Goal: Information Seeking & Learning: Learn about a topic

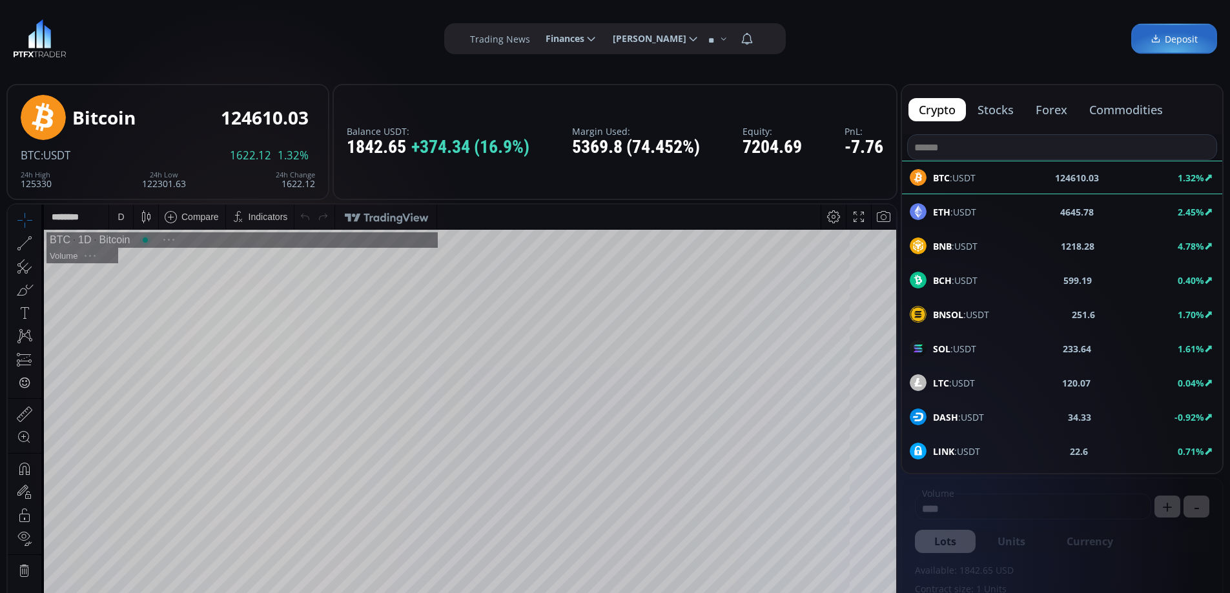
scroll to position [179, 0]
click at [1111, 109] on button "commodities" at bounding box center [1126, 109] width 94 height 23
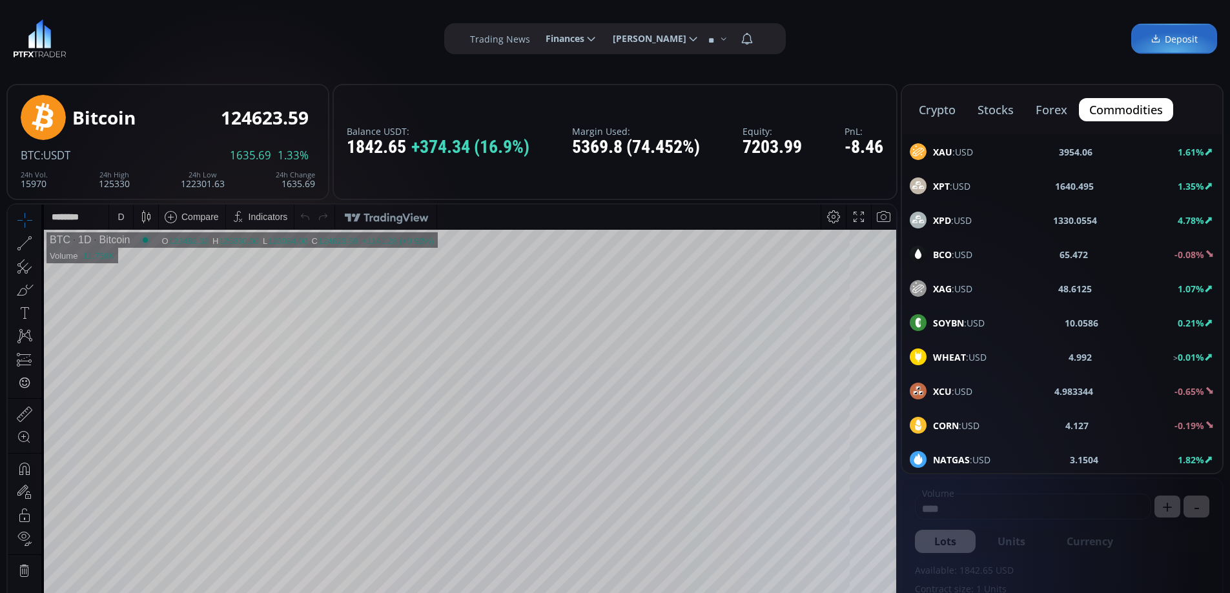
click at [955, 185] on span "XPT :USD" at bounding box center [951, 186] width 37 height 14
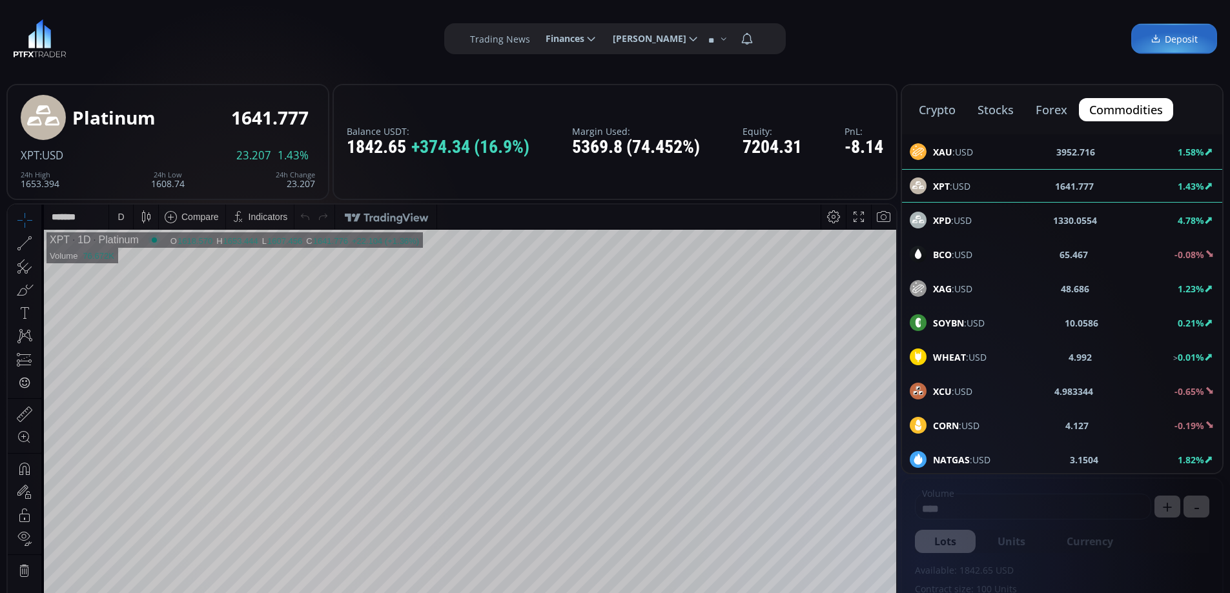
click at [116, 213] on div "D" at bounding box center [121, 217] width 11 height 25
drag, startPoint x: 131, startPoint y: 369, endPoint x: 549, endPoint y: 567, distance: 462.9
click at [131, 369] on div "1 hour" at bounding box center [130, 370] width 26 height 10
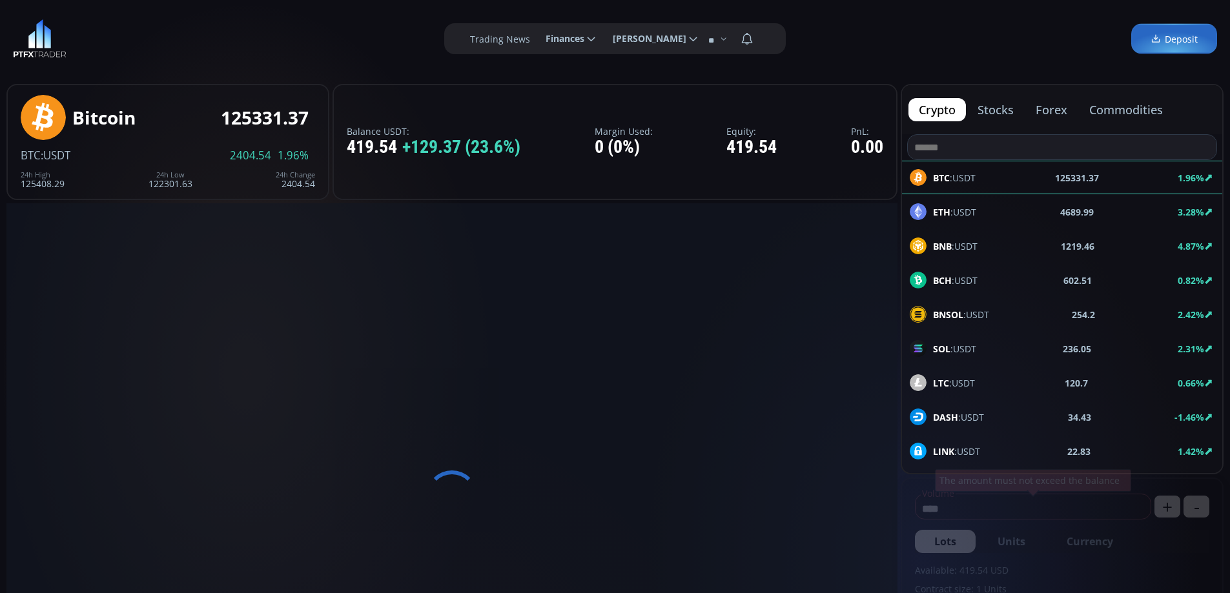
click at [1048, 108] on button "forex" at bounding box center [1051, 109] width 52 height 23
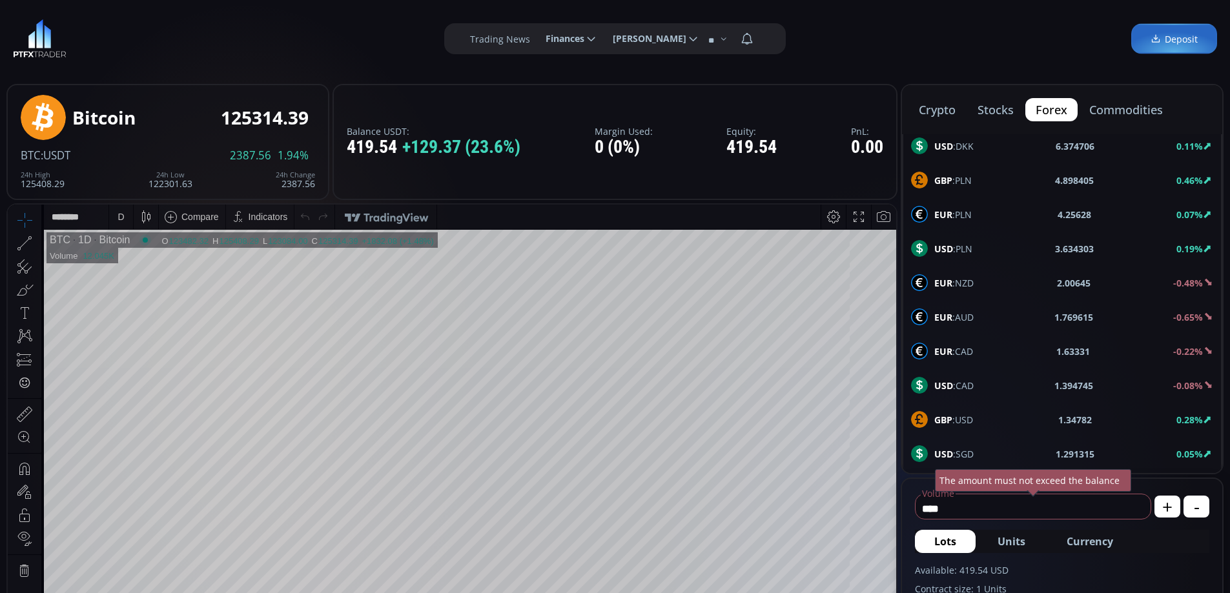
scroll to position [691, 0]
click at [965, 453] on span "NZD :USD" at bounding box center [953, 455] width 39 height 14
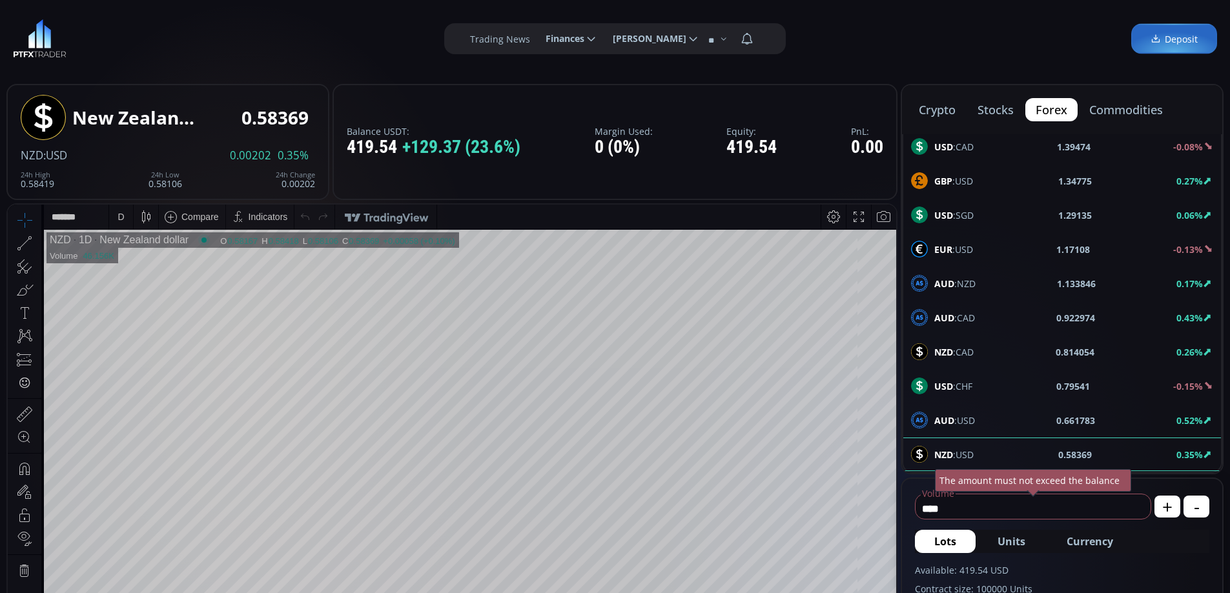
click at [969, 417] on span "AUD :USD" at bounding box center [954, 421] width 41 height 14
click at [119, 218] on div "D" at bounding box center [121, 217] width 6 height 10
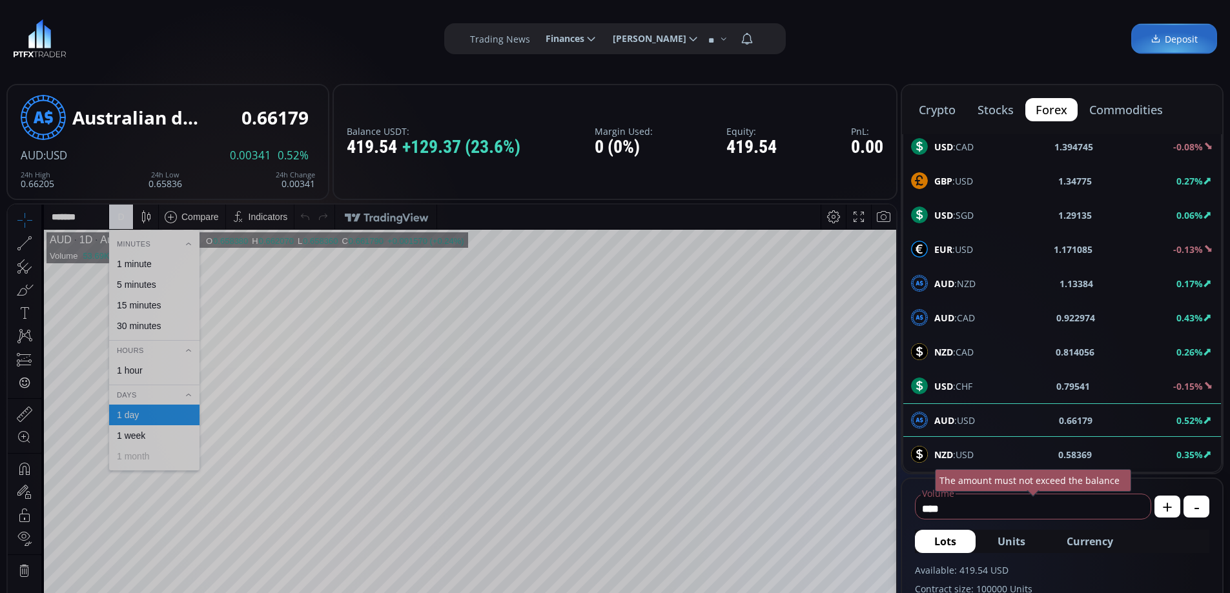
click at [136, 366] on div "1 hour" at bounding box center [130, 370] width 26 height 10
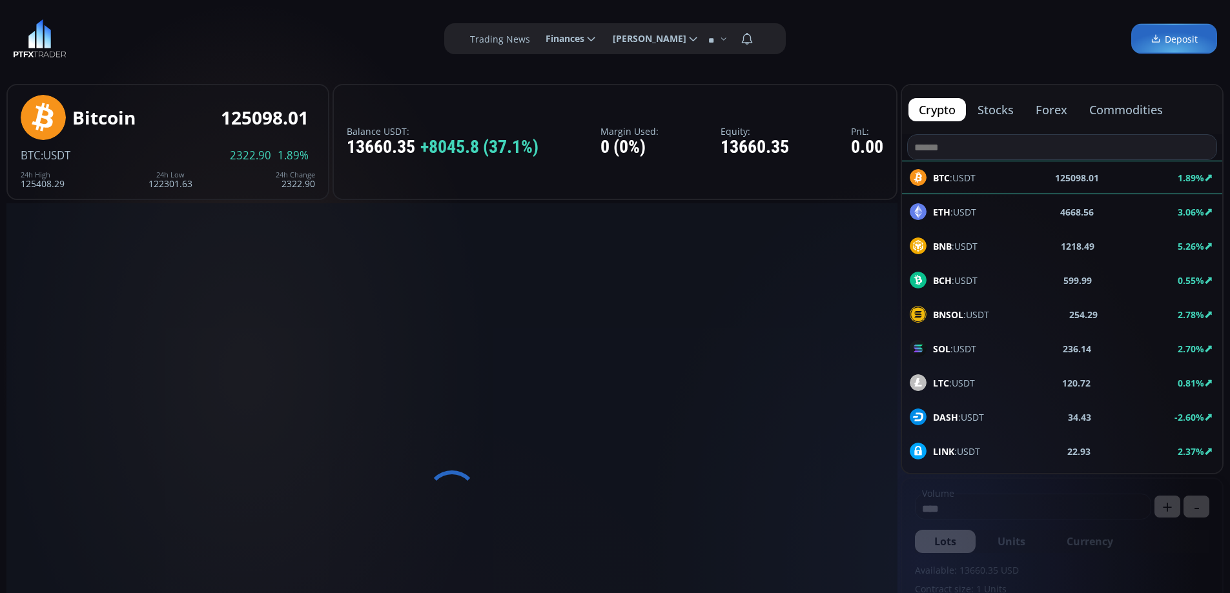
click at [1110, 105] on button "commodities" at bounding box center [1126, 109] width 94 height 23
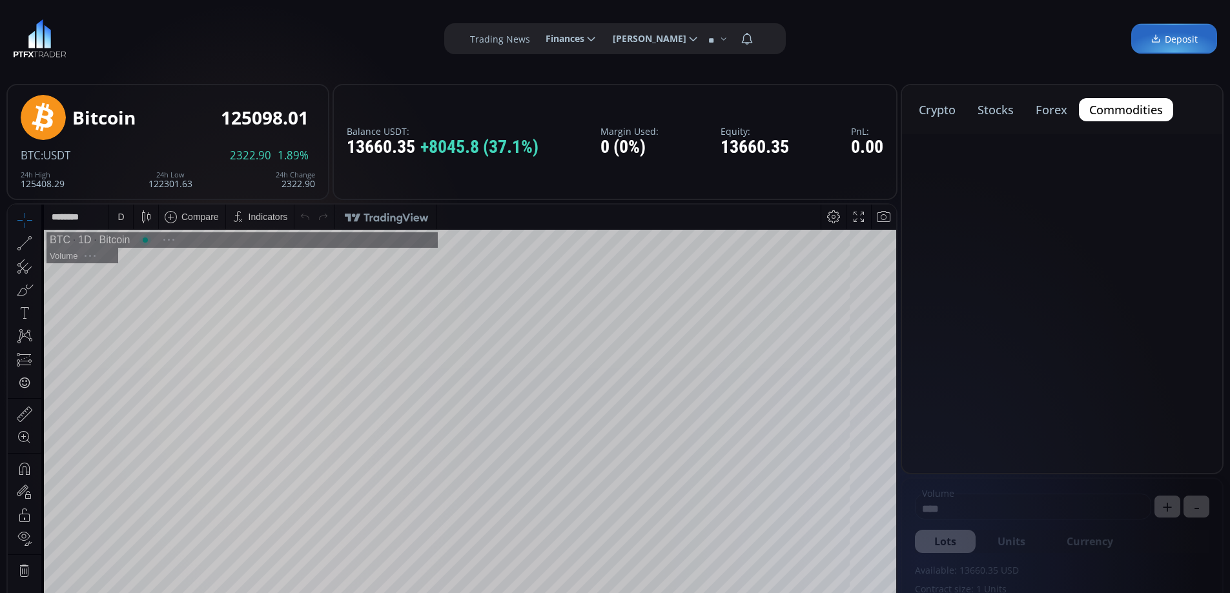
scroll to position [179, 0]
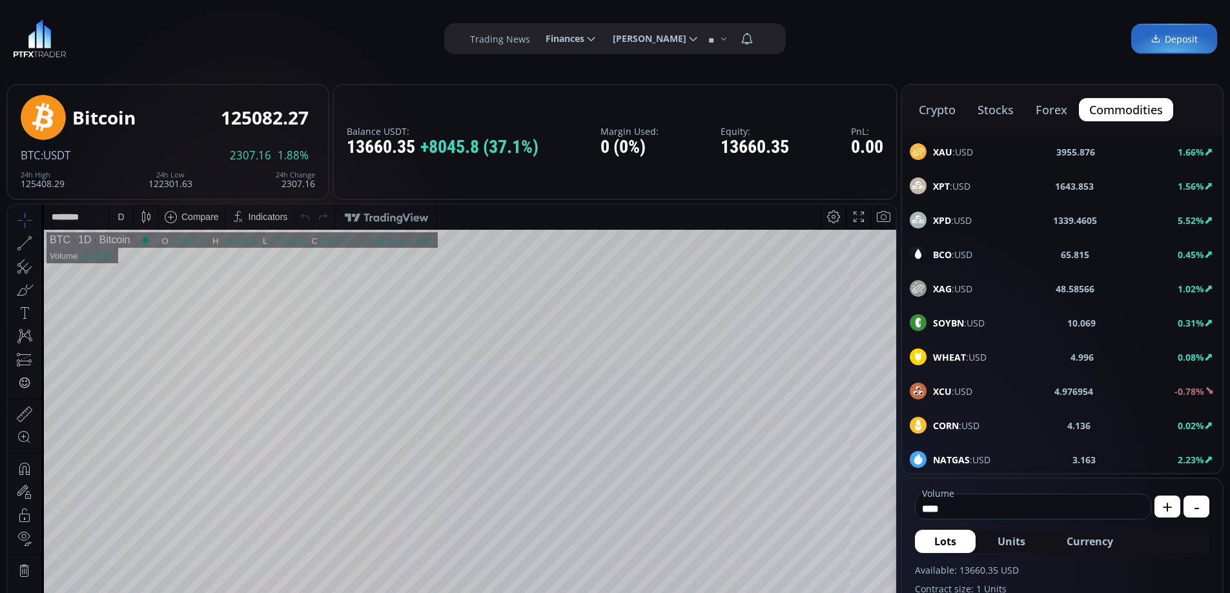
click at [968, 148] on span "XAU :USD" at bounding box center [953, 152] width 40 height 14
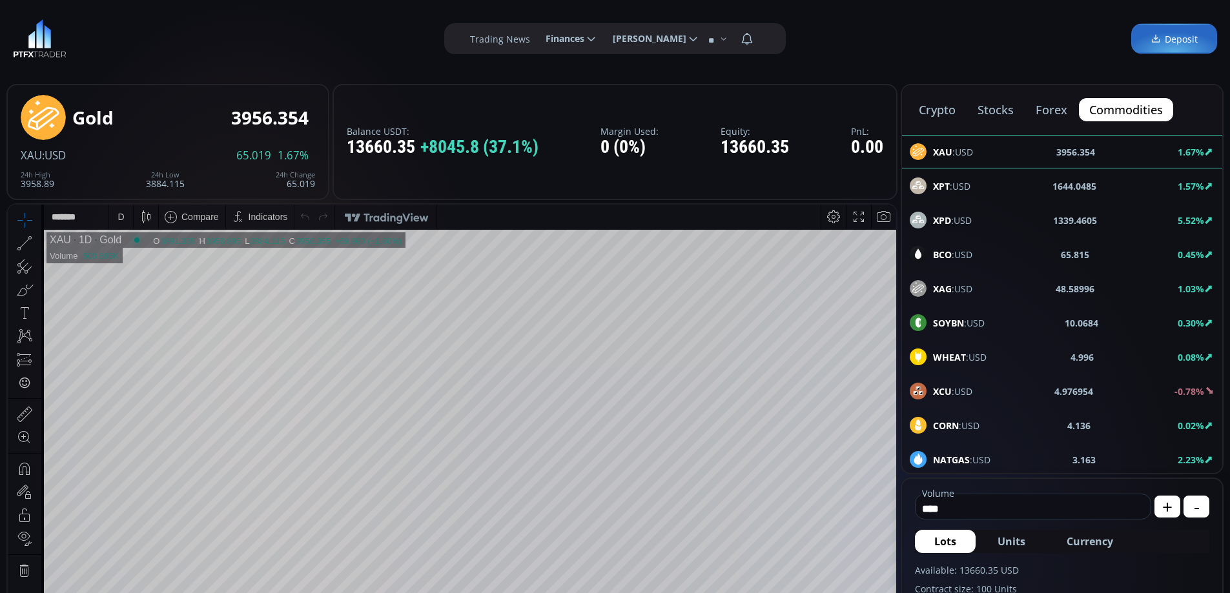
click at [970, 254] on span "BCO :USD" at bounding box center [952, 255] width 39 height 14
